Goal: Find specific page/section: Find specific page/section

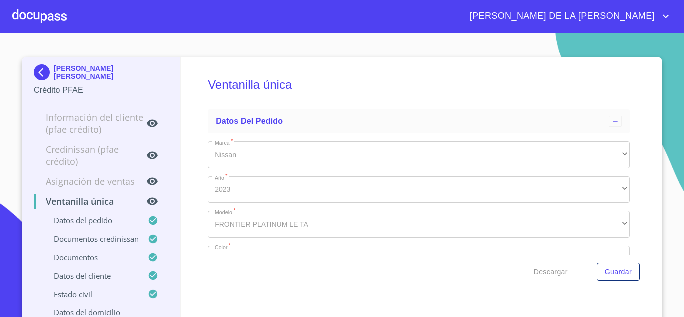
scroll to position [3452, 0]
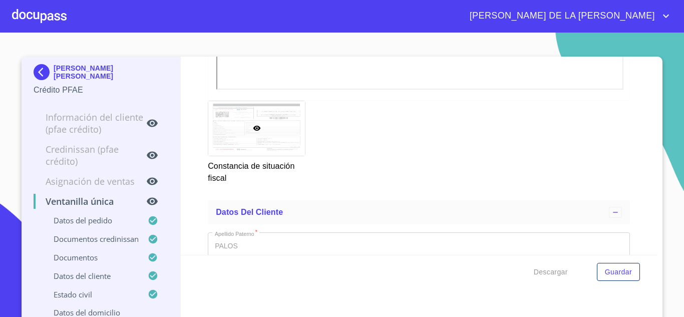
click at [37, 74] on img at bounding box center [44, 72] width 20 height 16
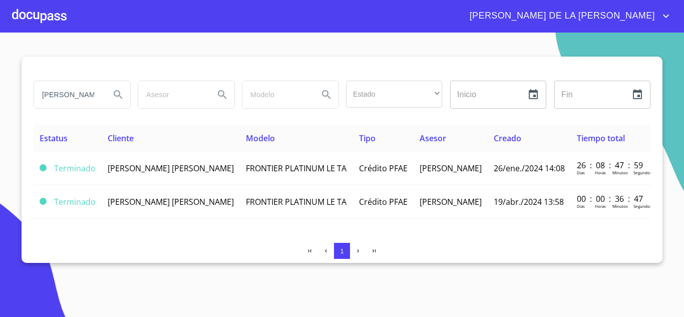
click at [81, 95] on input "[PERSON_NAME] [PERSON_NAME]" at bounding box center [68, 94] width 68 height 27
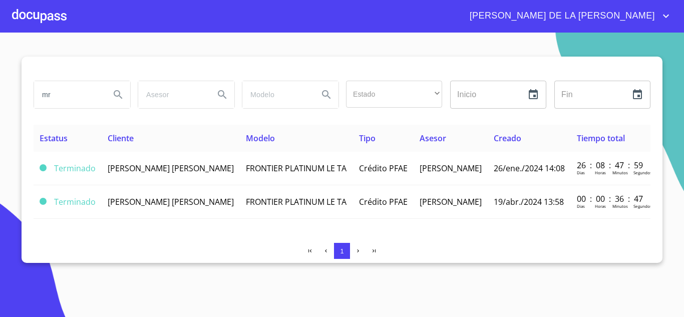
type input "m"
type input "[PERSON_NAME] [PERSON_NAME]"
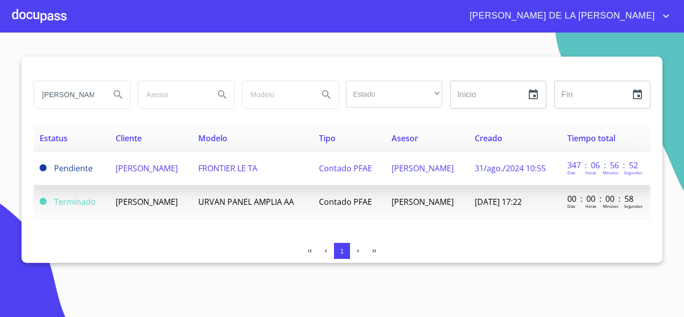
click at [162, 170] on span "[PERSON_NAME]" at bounding box center [147, 168] width 62 height 11
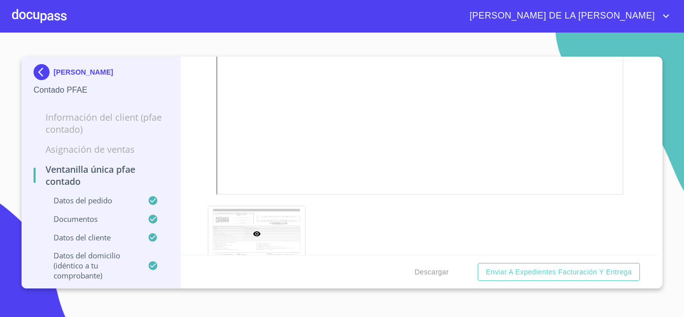
scroll to position [1603, 0]
